Goal: Transaction & Acquisition: Book appointment/travel/reservation

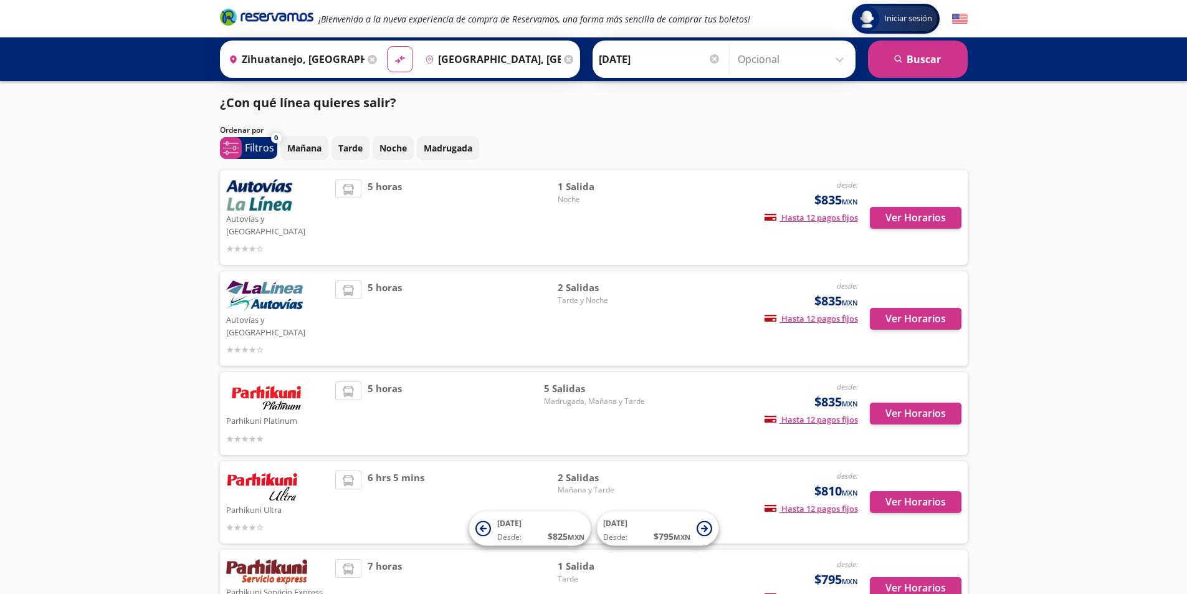
click at [564, 62] on icon at bounding box center [568, 59] width 9 height 9
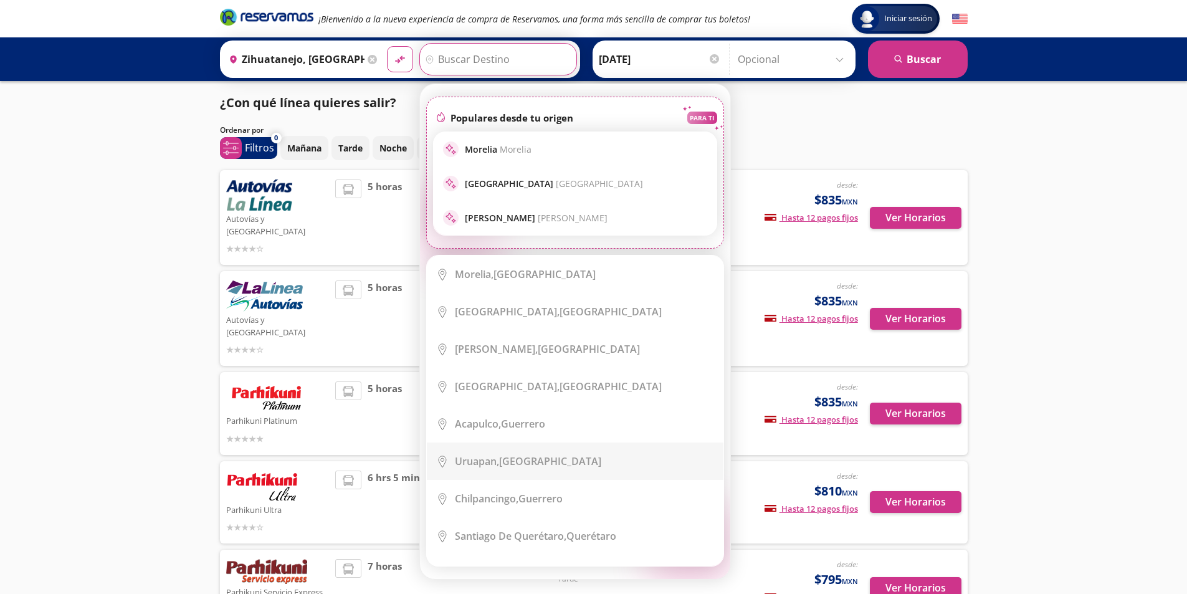
click at [520, 451] on li "City Icon [GEOGRAPHIC_DATA], [GEOGRAPHIC_DATA]" at bounding box center [575, 460] width 297 height 37
type input "Uruapan, [GEOGRAPHIC_DATA]"
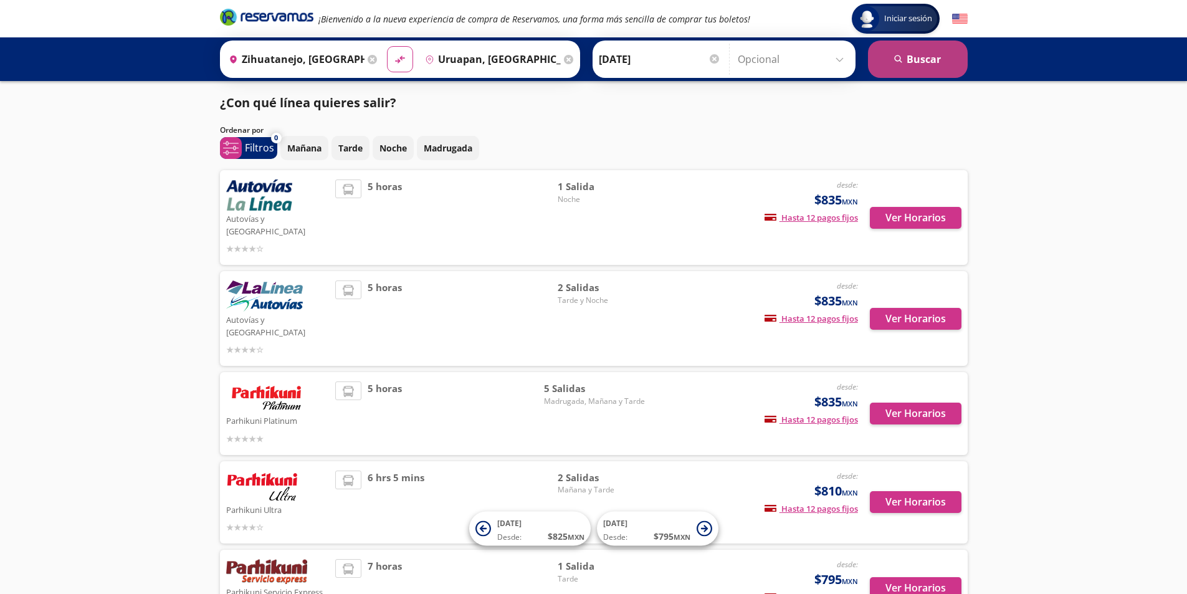
click at [921, 58] on button "search [GEOGRAPHIC_DATA]" at bounding box center [918, 58] width 100 height 37
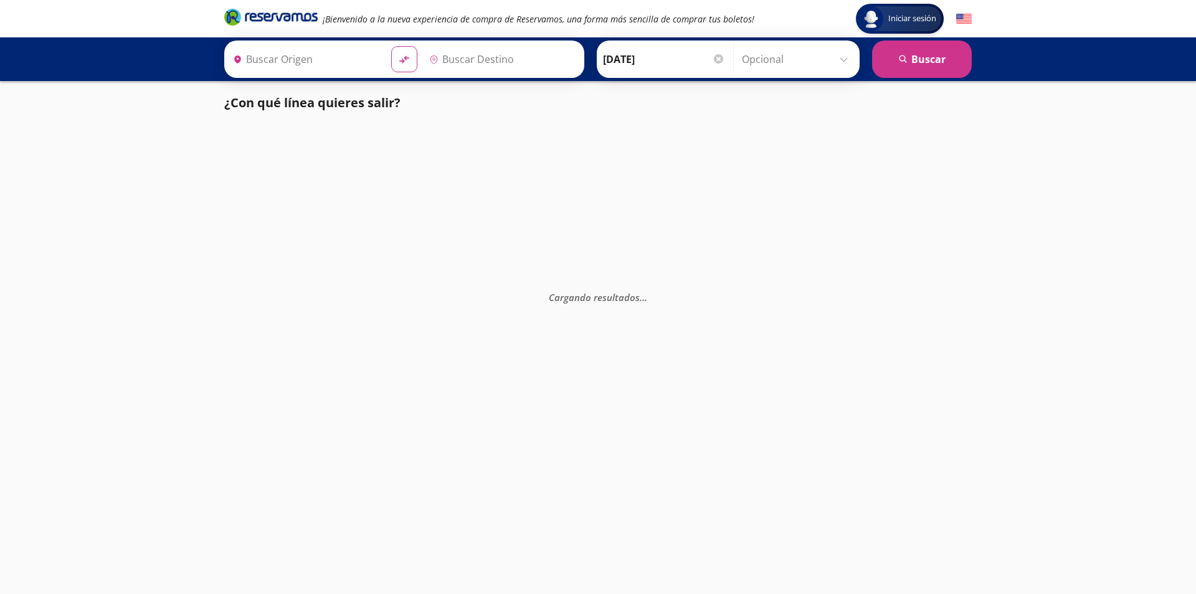
type input "Zihuatanejo, [GEOGRAPHIC_DATA]"
type input "Uruapan, [GEOGRAPHIC_DATA]"
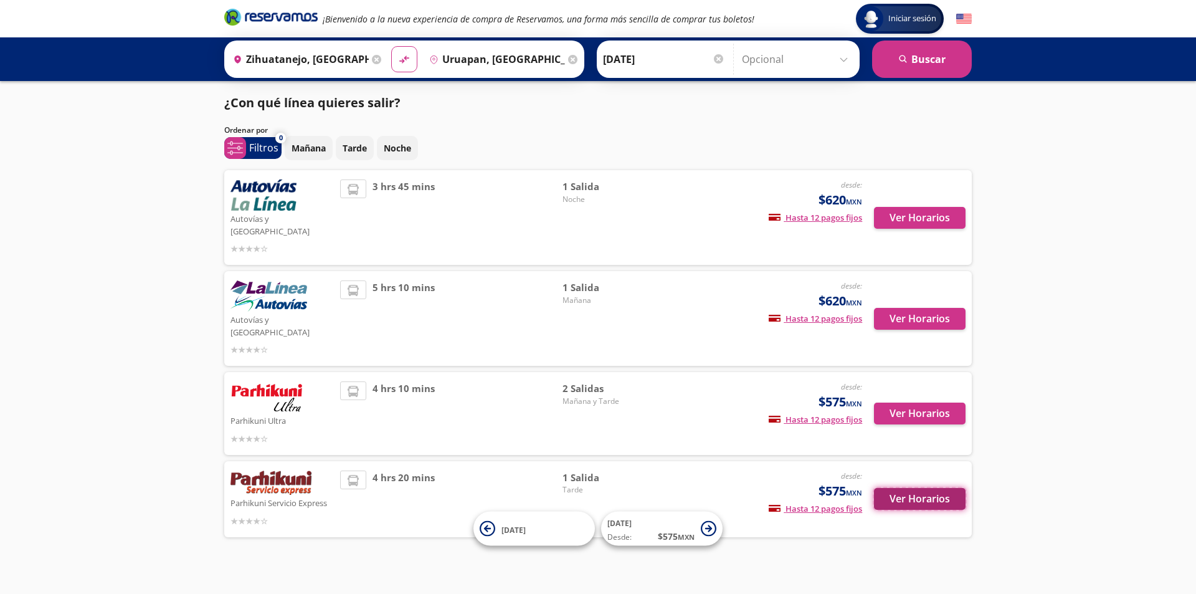
click at [908, 488] on button "Ver Horarios" at bounding box center [920, 499] width 92 height 22
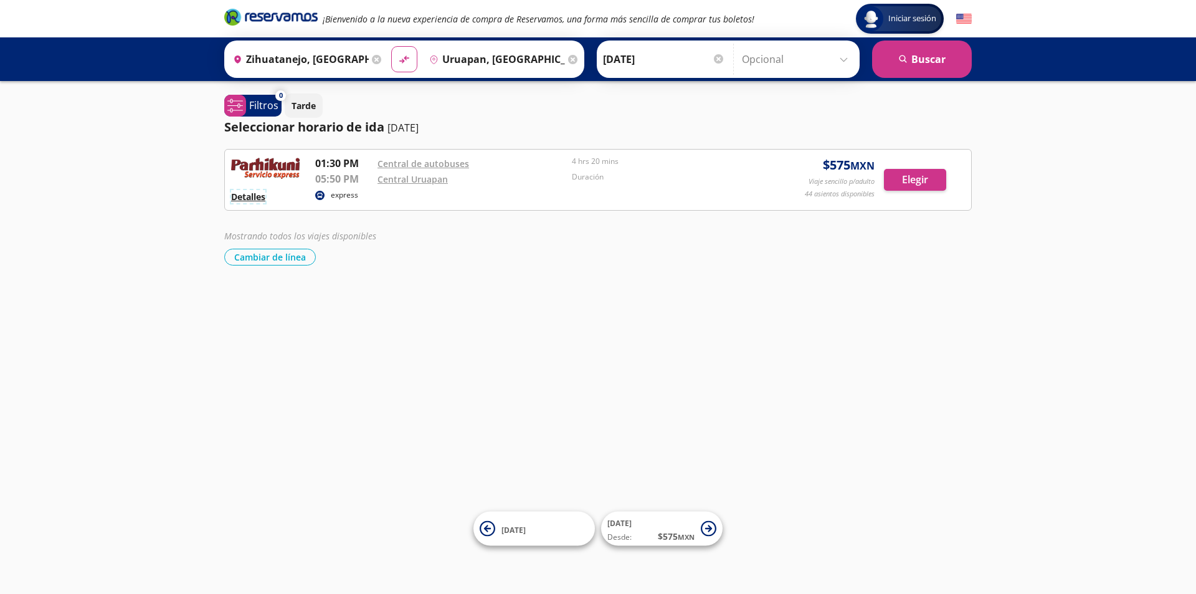
click at [247, 197] on button "Detalles" at bounding box center [248, 196] width 34 height 13
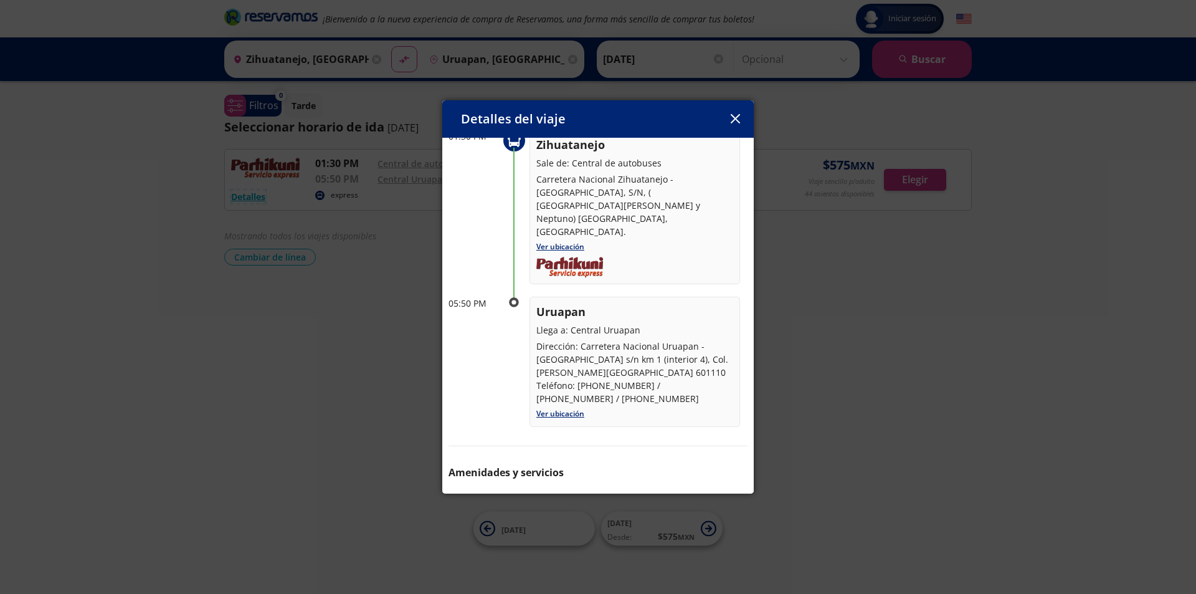
scroll to position [90, 0]
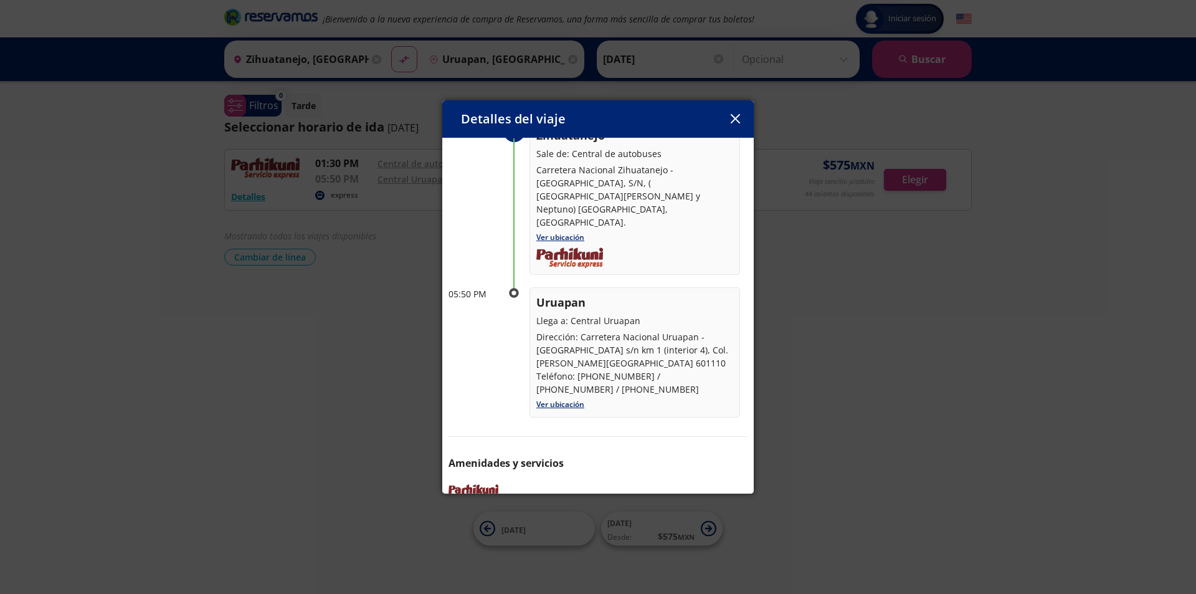
click at [734, 125] on button "button" at bounding box center [735, 119] width 19 height 19
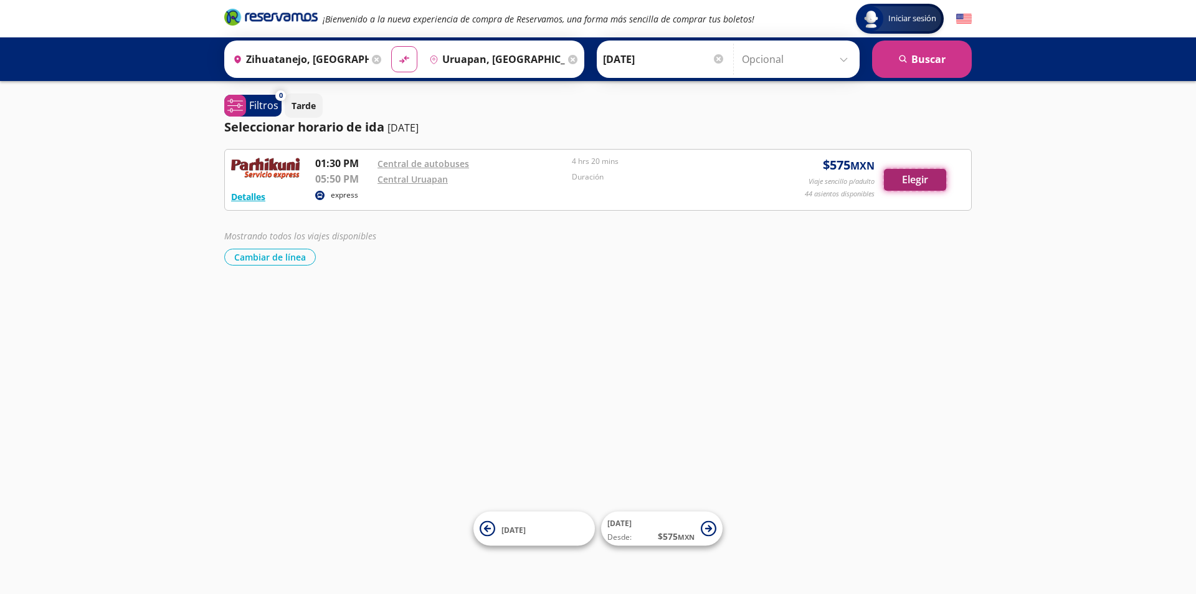
click at [918, 174] on button "Elegir" at bounding box center [915, 180] width 62 height 22
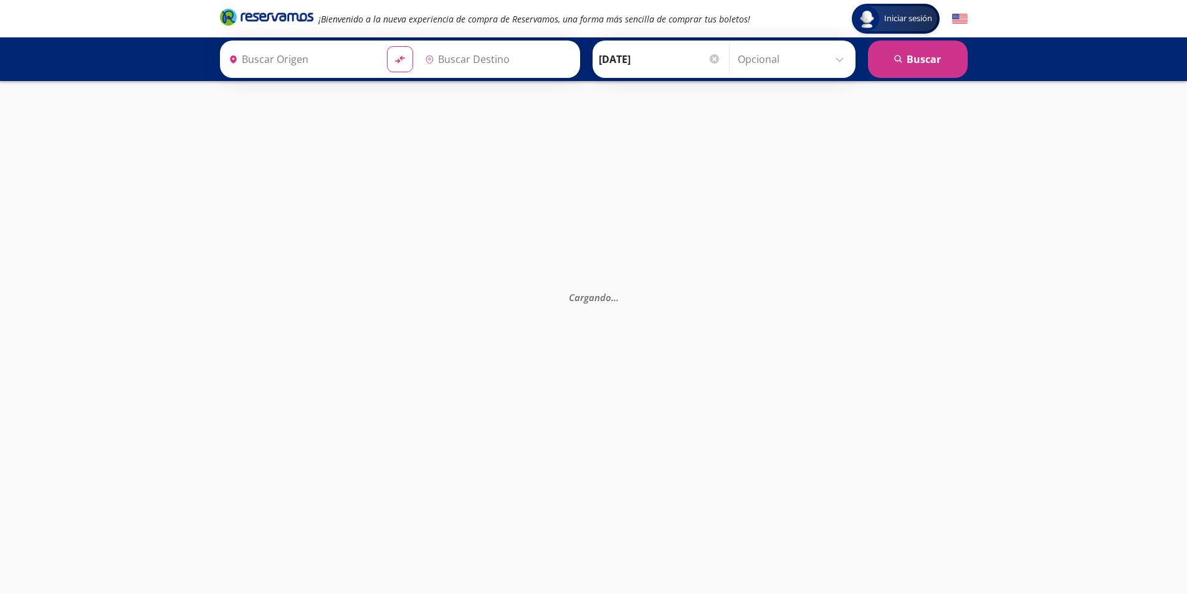
type input "Zihuatanejo, [GEOGRAPHIC_DATA]"
type input "Uruapan, [GEOGRAPHIC_DATA]"
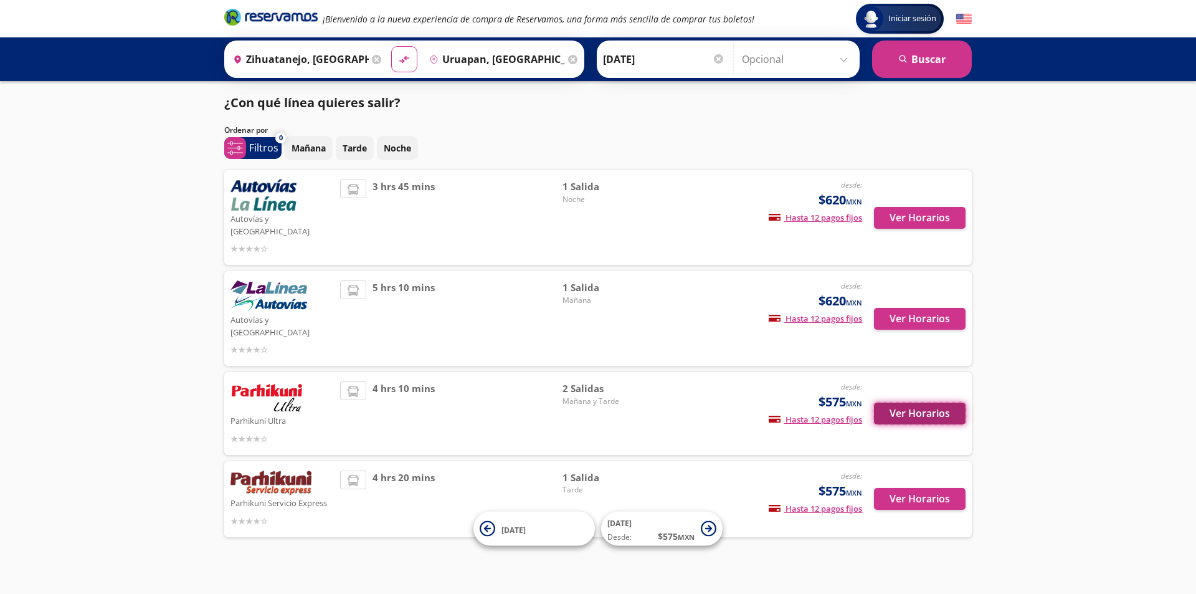
click at [914, 402] on button "Ver Horarios" at bounding box center [920, 413] width 92 height 22
click at [916, 308] on button "Ver Horarios" at bounding box center [920, 319] width 92 height 22
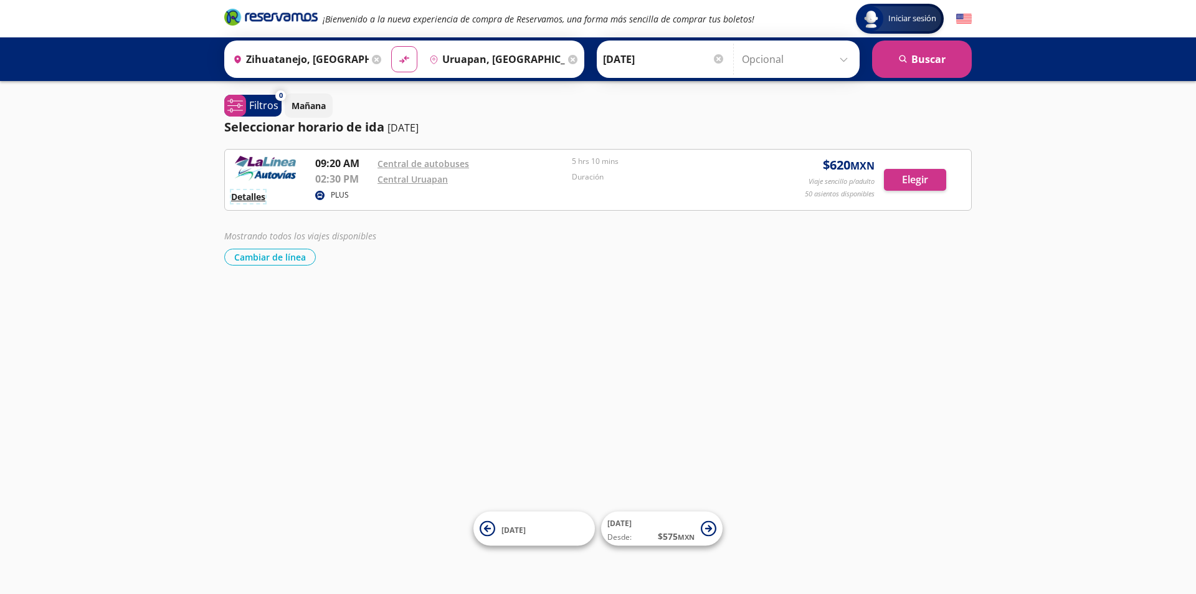
click at [242, 200] on button "Detalles" at bounding box center [248, 196] width 34 height 13
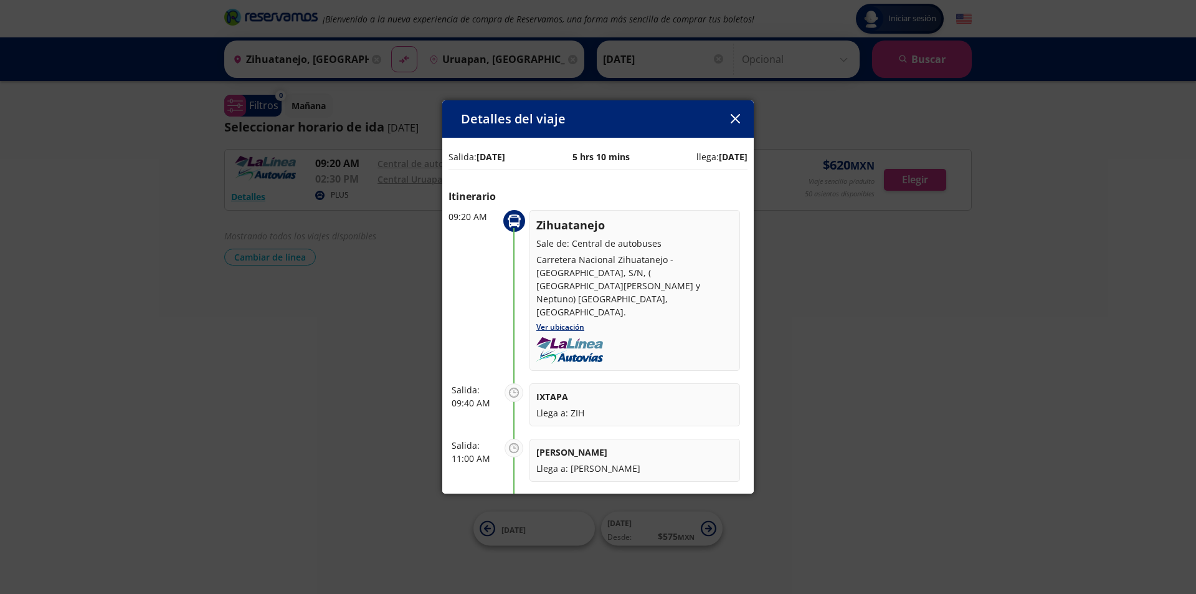
click at [736, 116] on icon "button" at bounding box center [735, 118] width 9 height 9
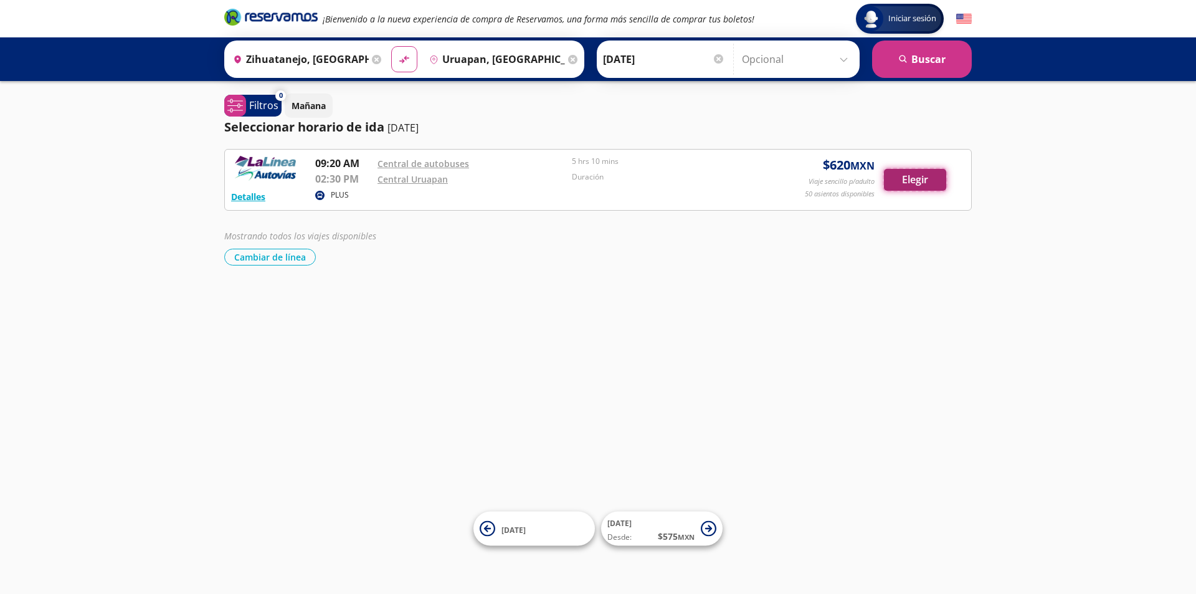
click at [932, 179] on button "Elegir" at bounding box center [915, 180] width 62 height 22
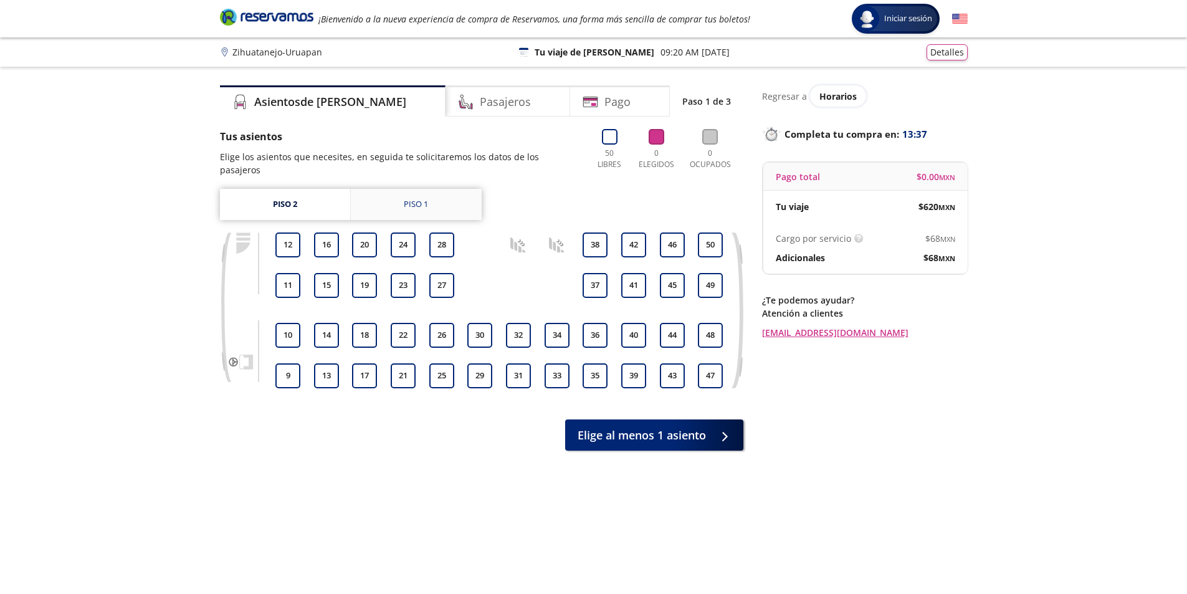
click at [439, 194] on link "Piso 1" at bounding box center [416, 204] width 131 height 31
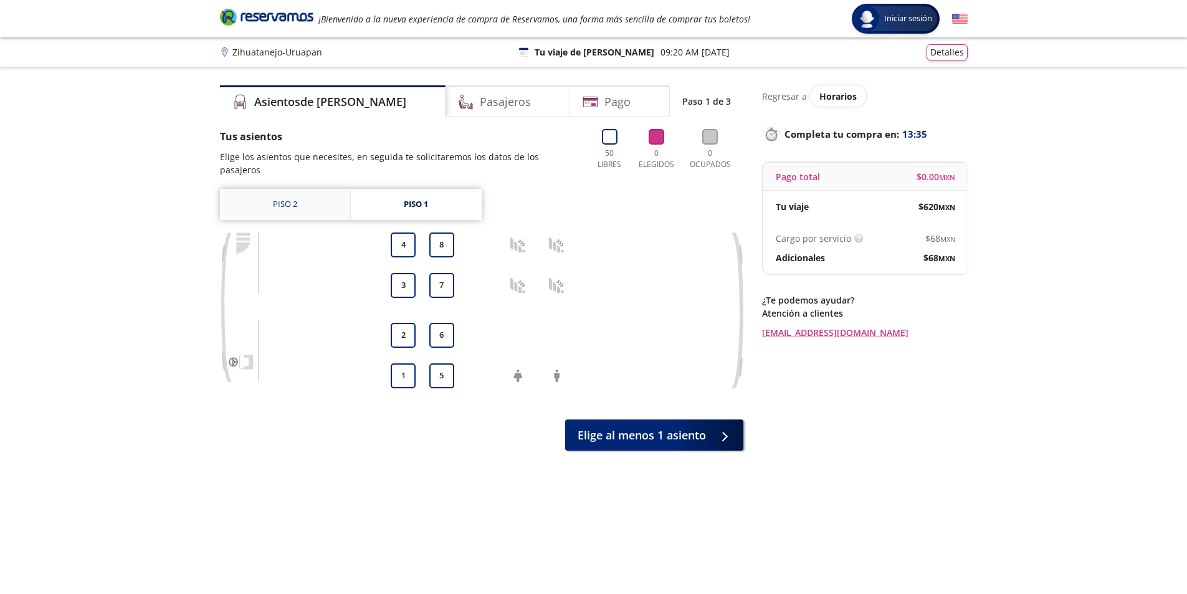
click at [274, 189] on link "Piso 2" at bounding box center [285, 204] width 130 height 31
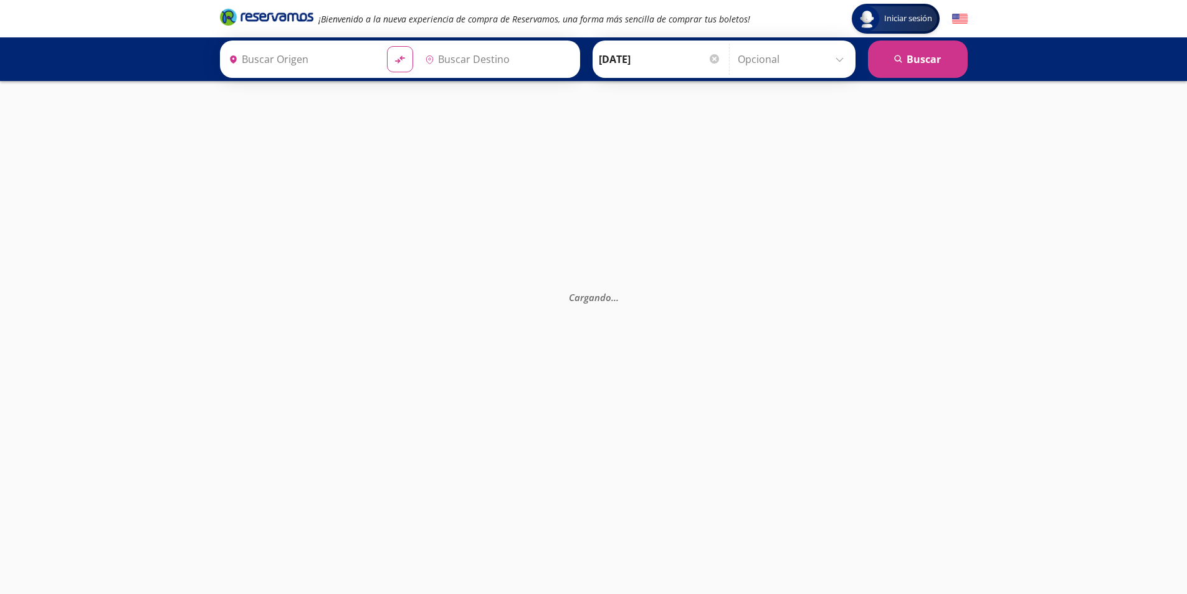
type input "Zihuatanejo, [GEOGRAPHIC_DATA]"
type input "Uruapan, [GEOGRAPHIC_DATA]"
